Goal: Navigation & Orientation: Find specific page/section

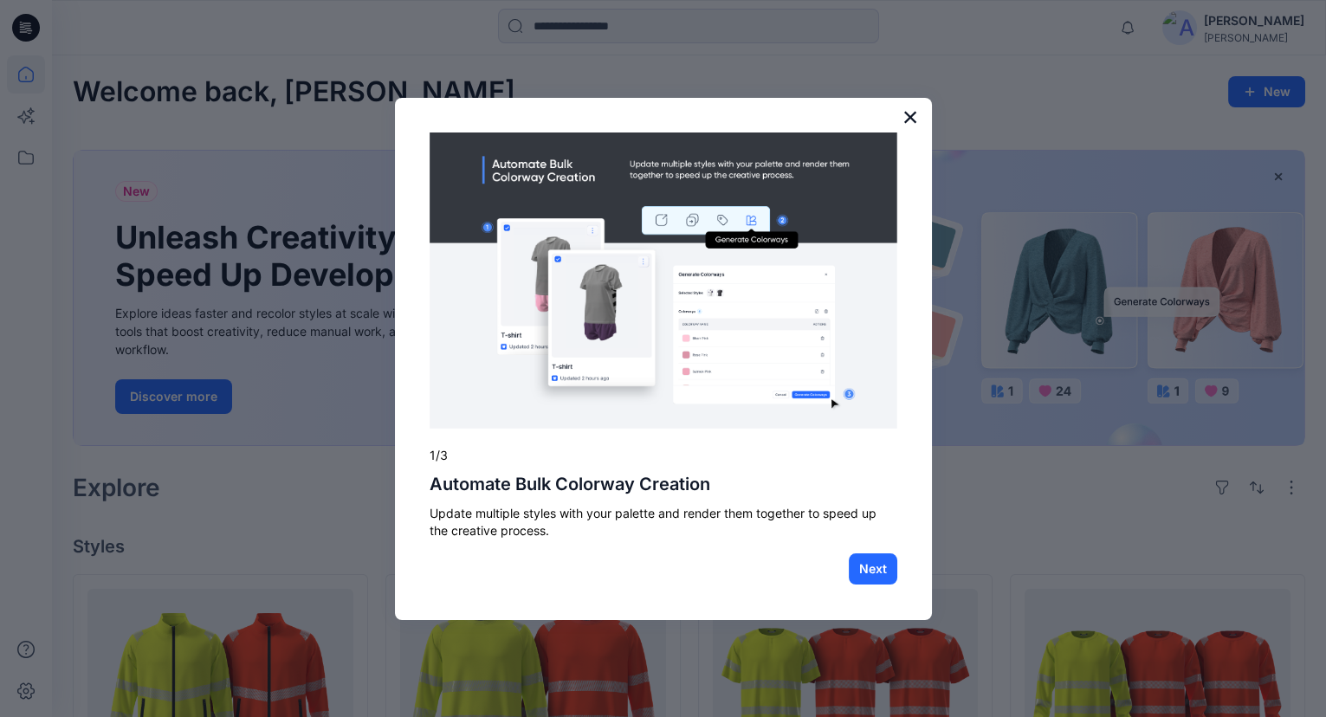
click at [917, 119] on button "×" at bounding box center [911, 117] width 16 height 28
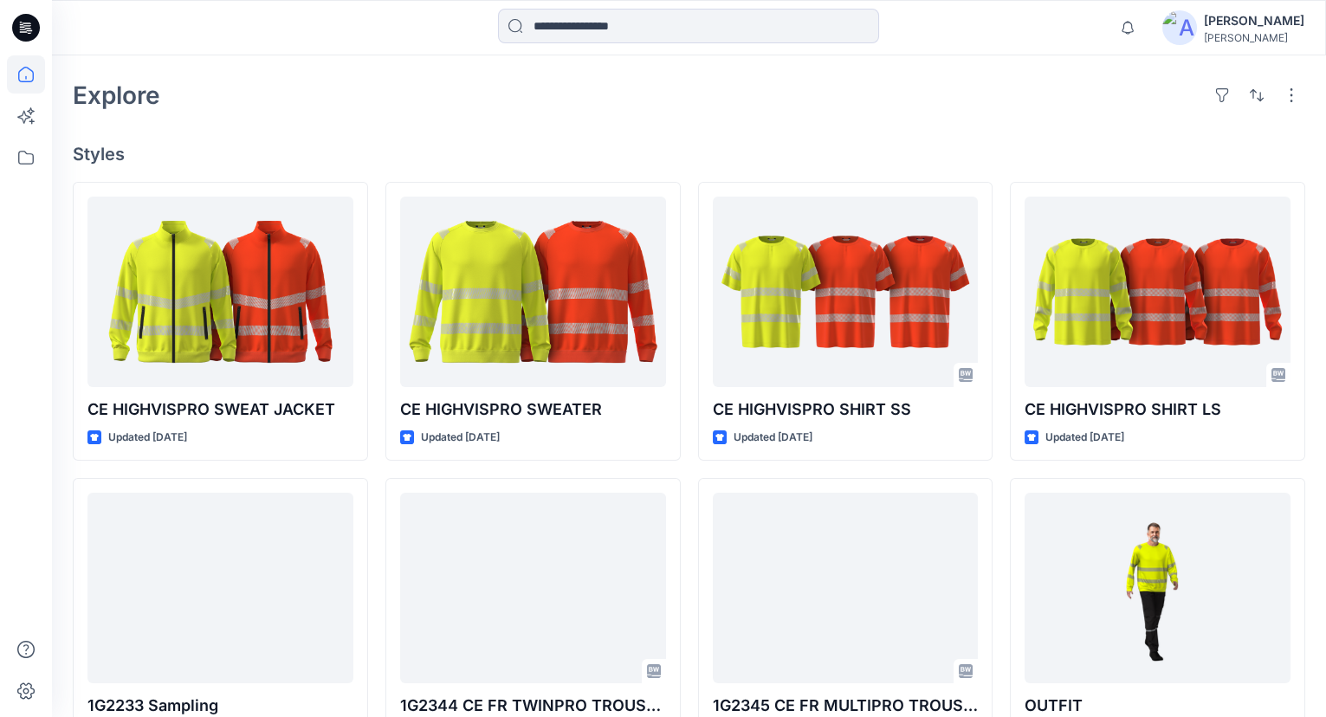
scroll to position [314, 0]
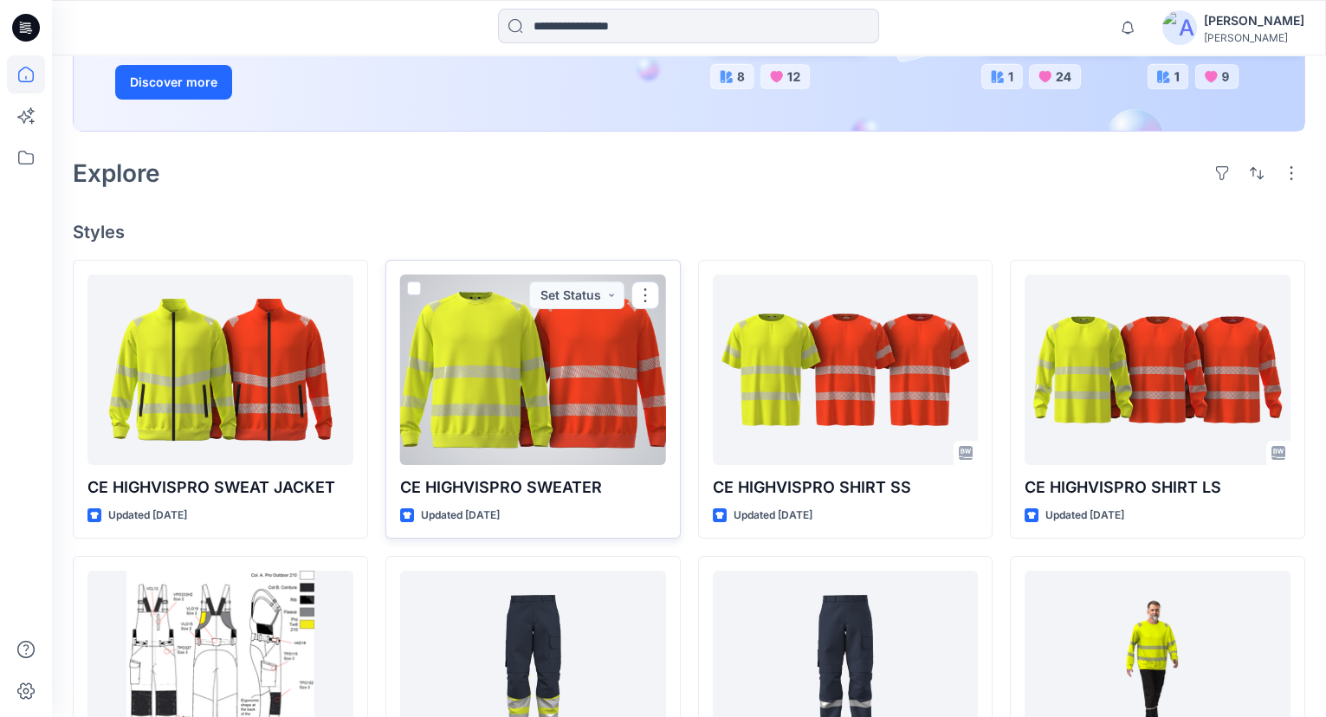
click at [522, 390] on div at bounding box center [533, 370] width 266 height 191
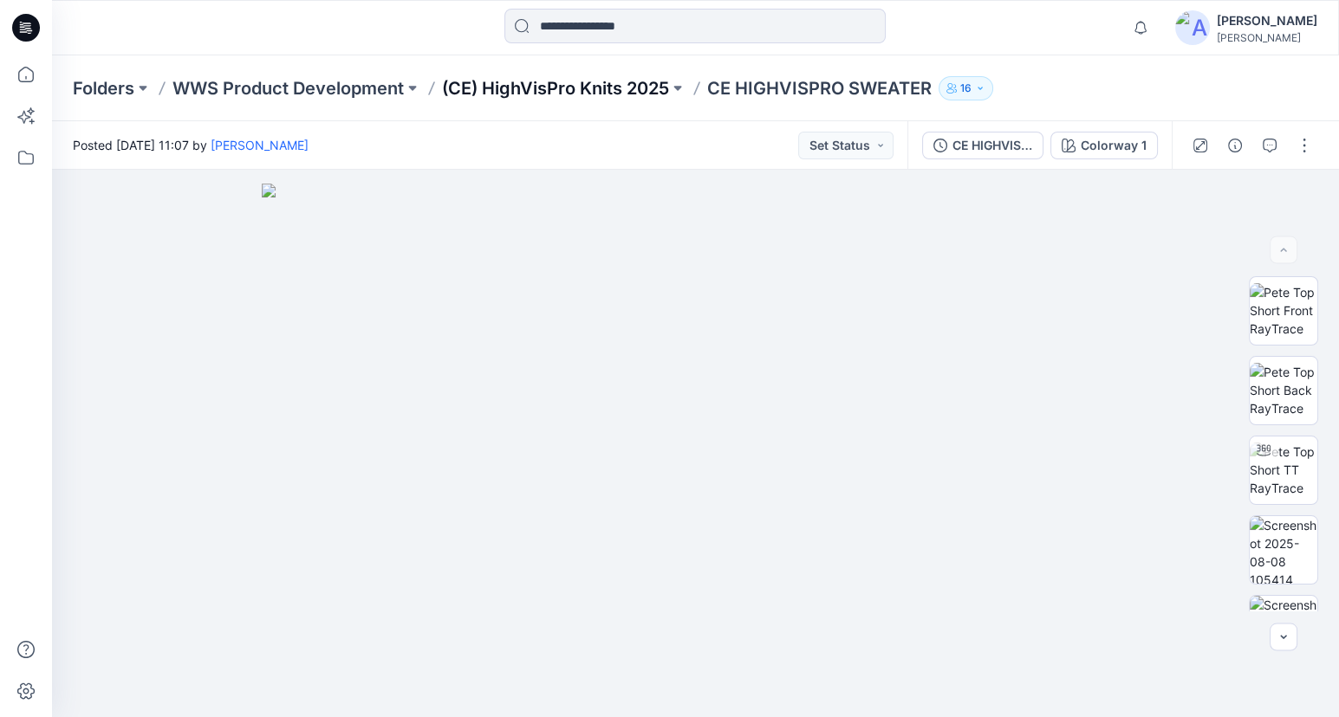
click at [620, 88] on p "(CE) HighVisPro Knits 2025" at bounding box center [555, 88] width 227 height 24
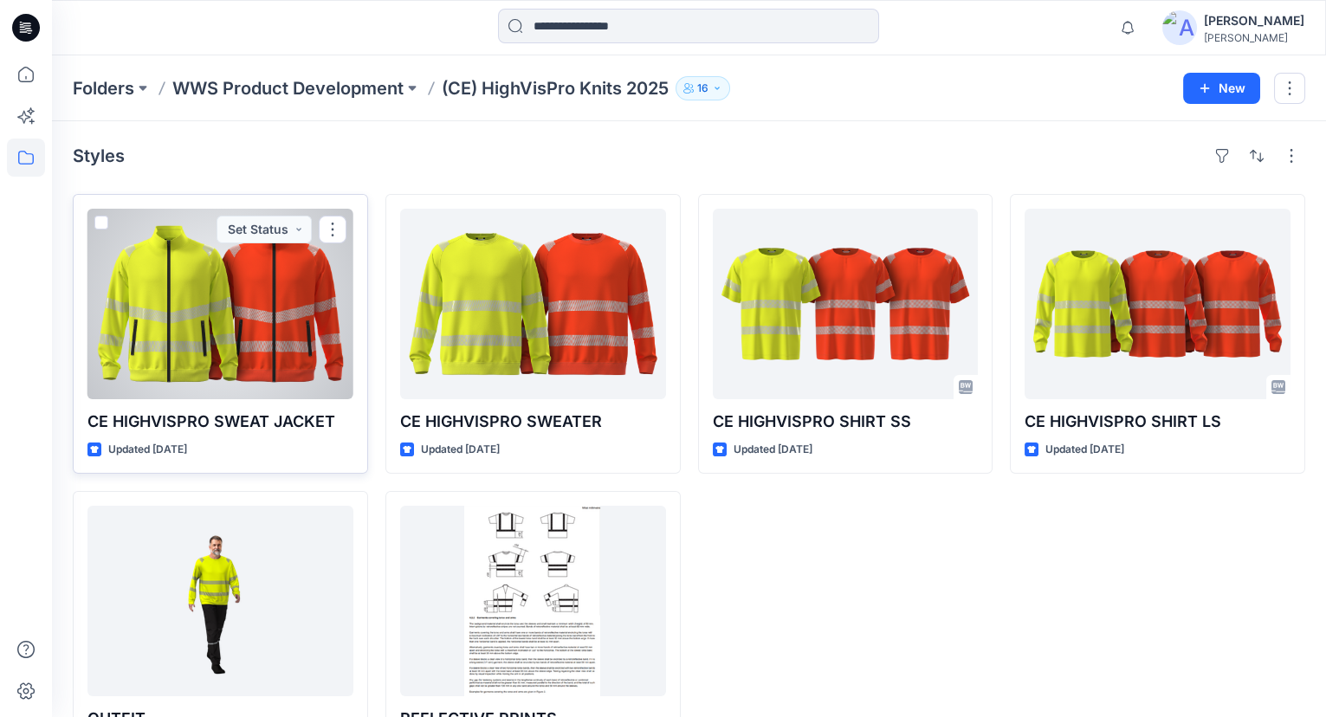
click at [260, 317] on div at bounding box center [221, 304] width 266 height 191
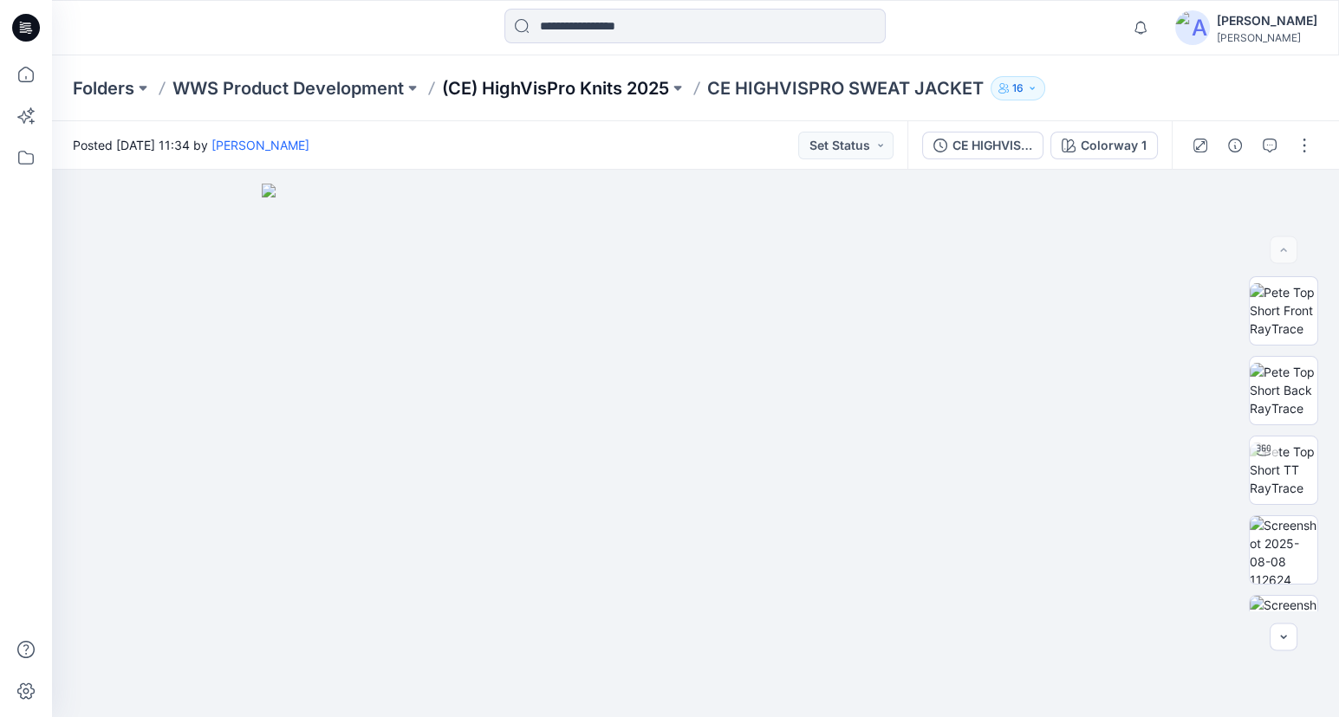
click at [481, 81] on p "(CE) HighVisPro Knits 2025" at bounding box center [555, 88] width 227 height 24
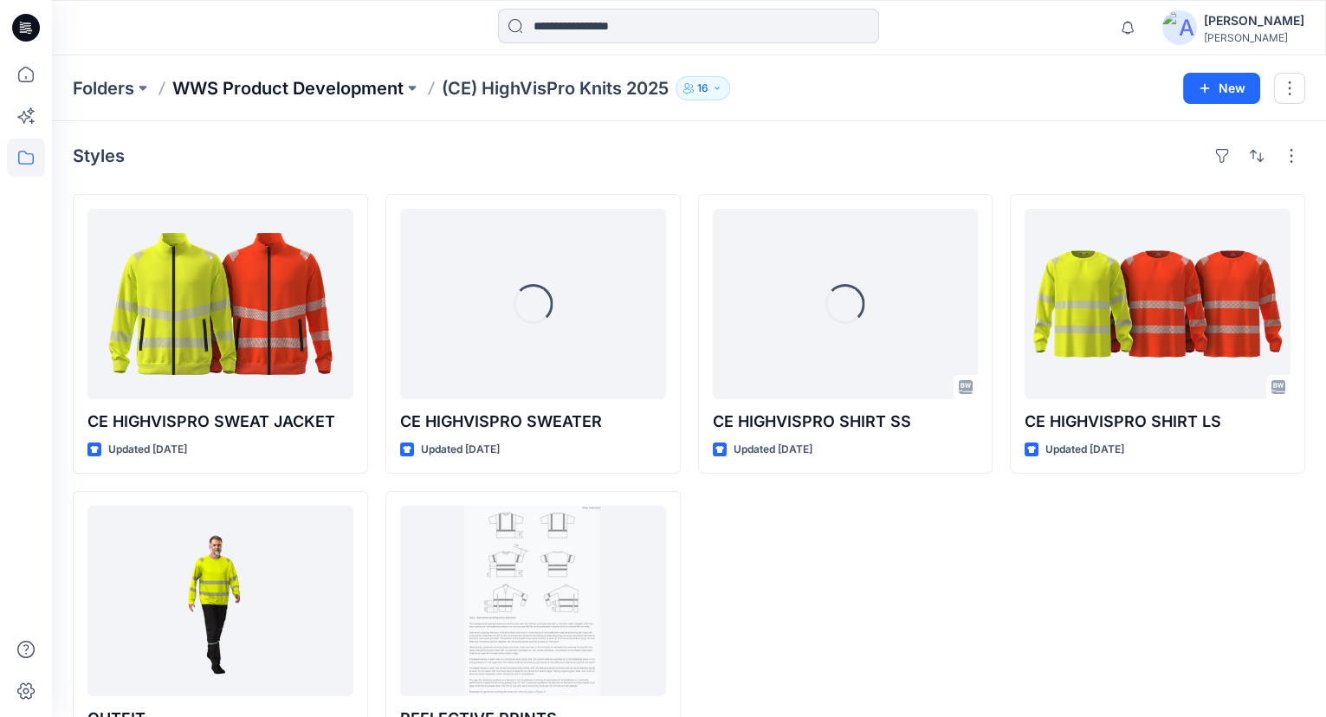
click at [343, 83] on p "WWS Product Development" at bounding box center [287, 88] width 231 height 24
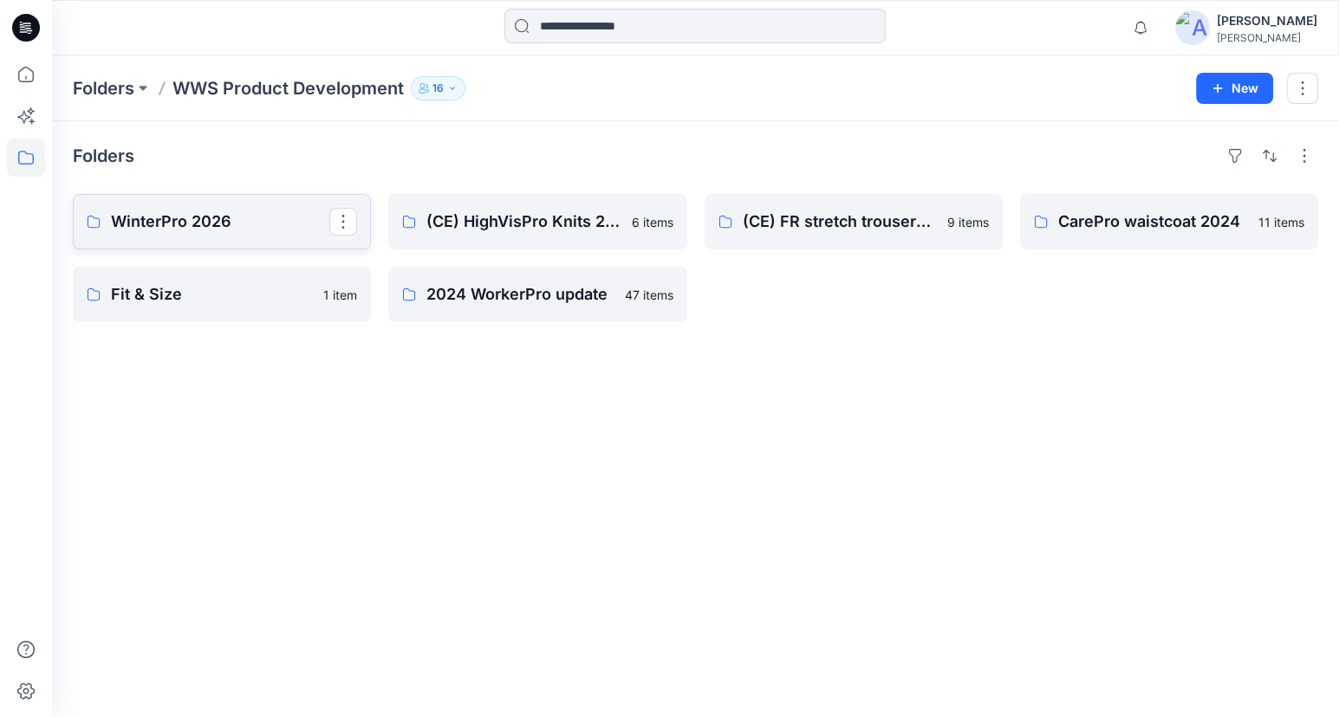
click at [246, 230] on p "WinterPro 2026" at bounding box center [220, 222] width 218 height 24
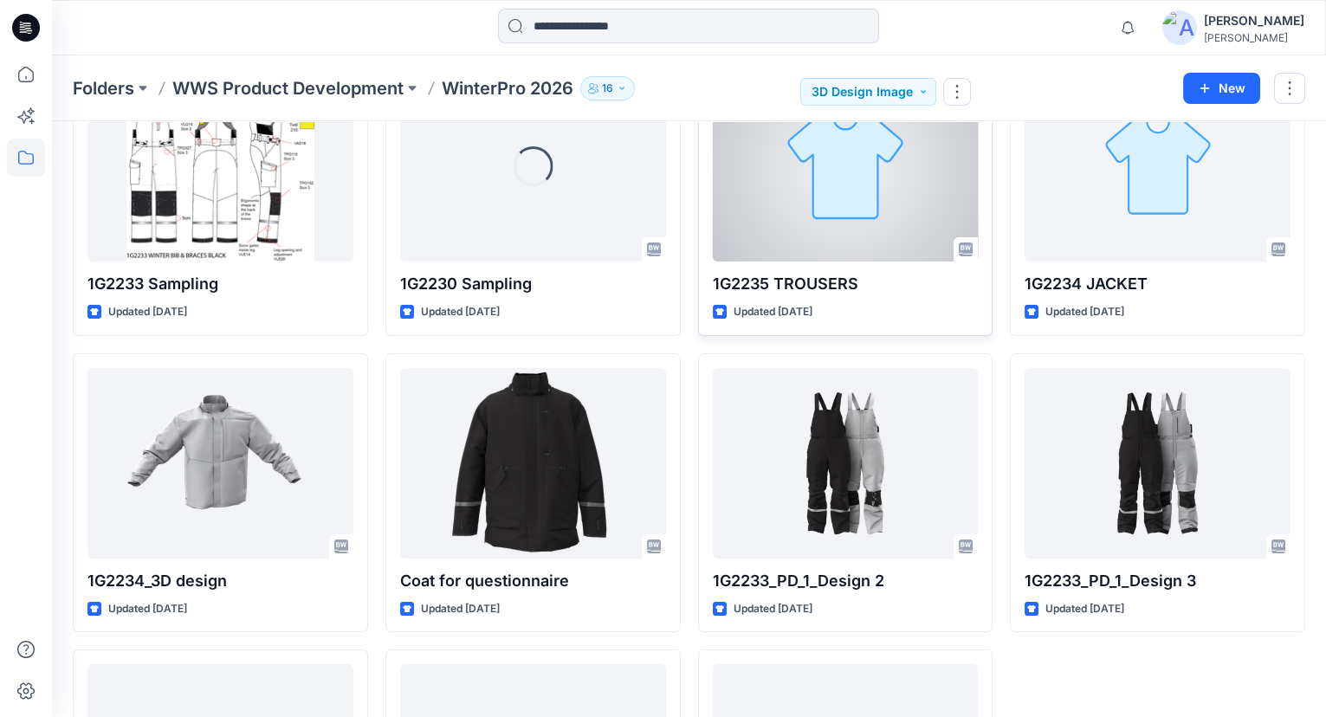
scroll to position [157, 0]
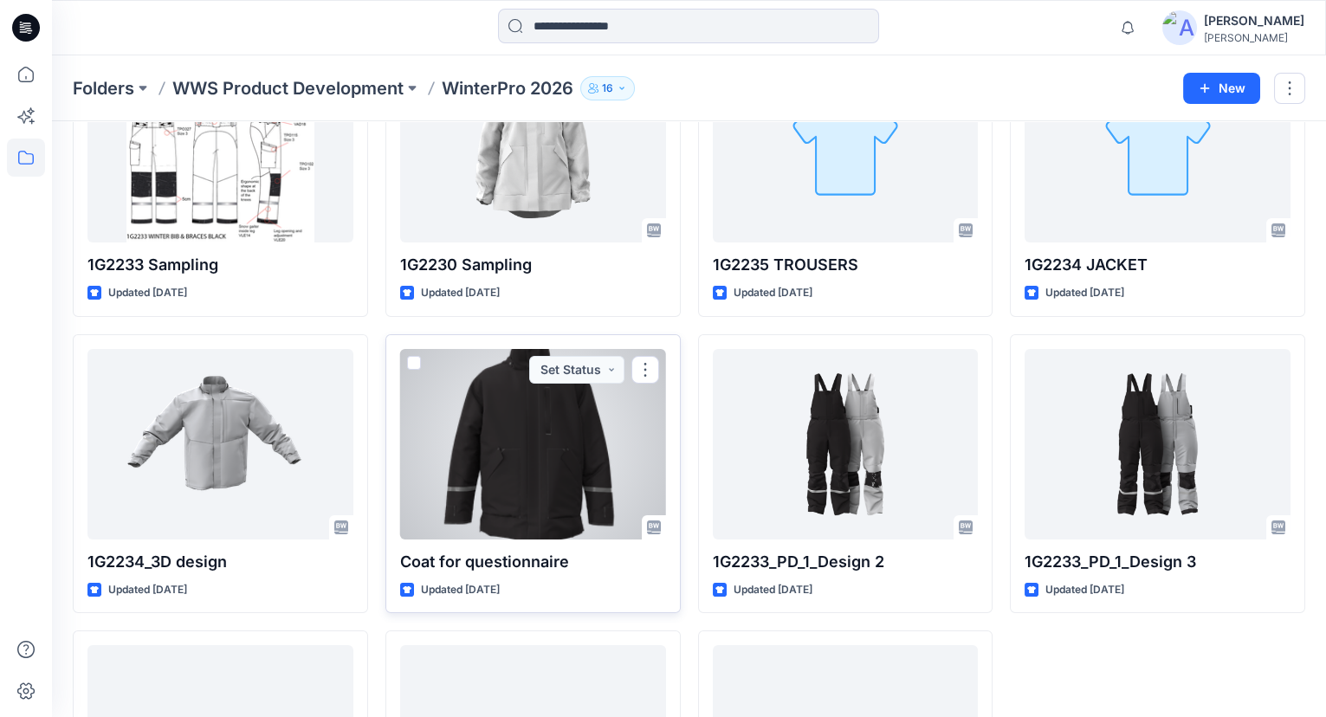
click at [669, 338] on div "Coat for questionnaire Updated [DATE] Set Status" at bounding box center [533, 474] width 295 height 280
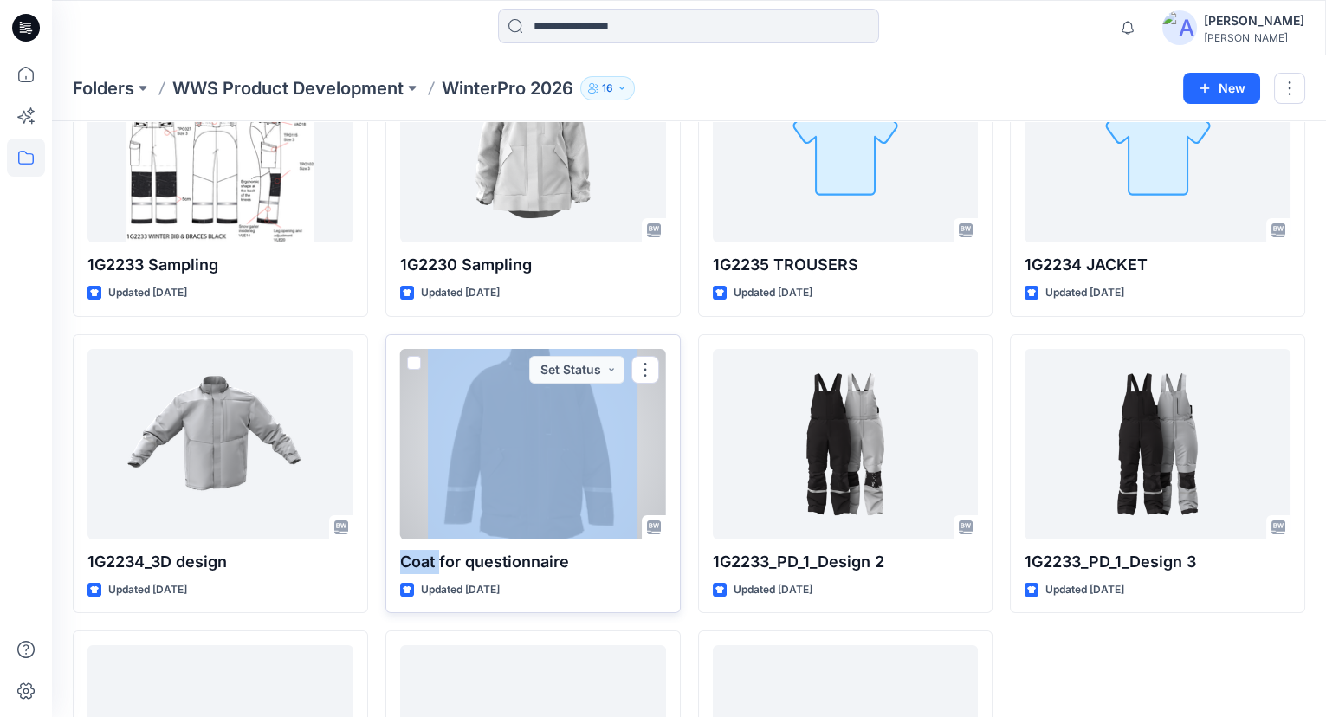
click at [669, 338] on div "Coat for questionnaire Updated [DATE] Set Status" at bounding box center [533, 474] width 295 height 280
